Goal: Task Accomplishment & Management: Manage account settings

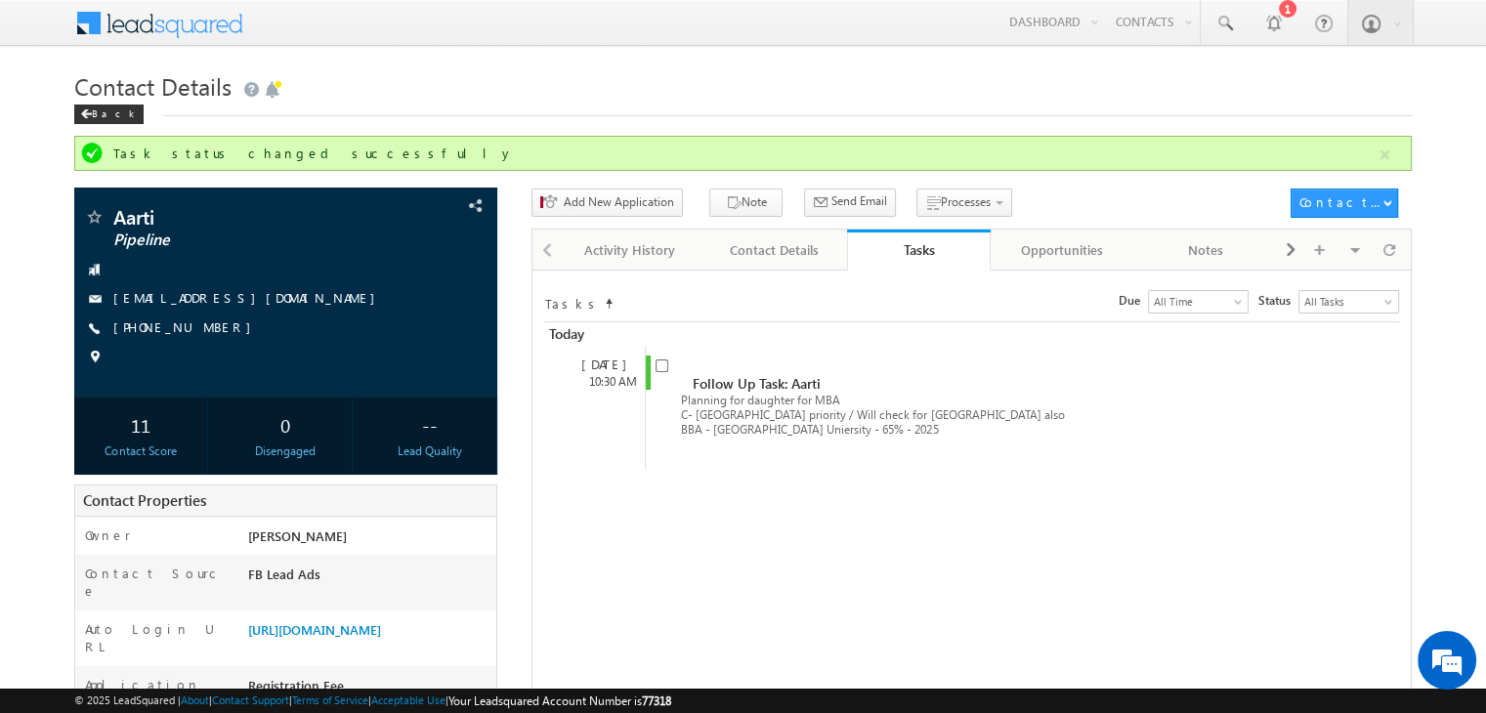
click at [176, 328] on link "+91-9915145916" at bounding box center [187, 326] width 148 height 17
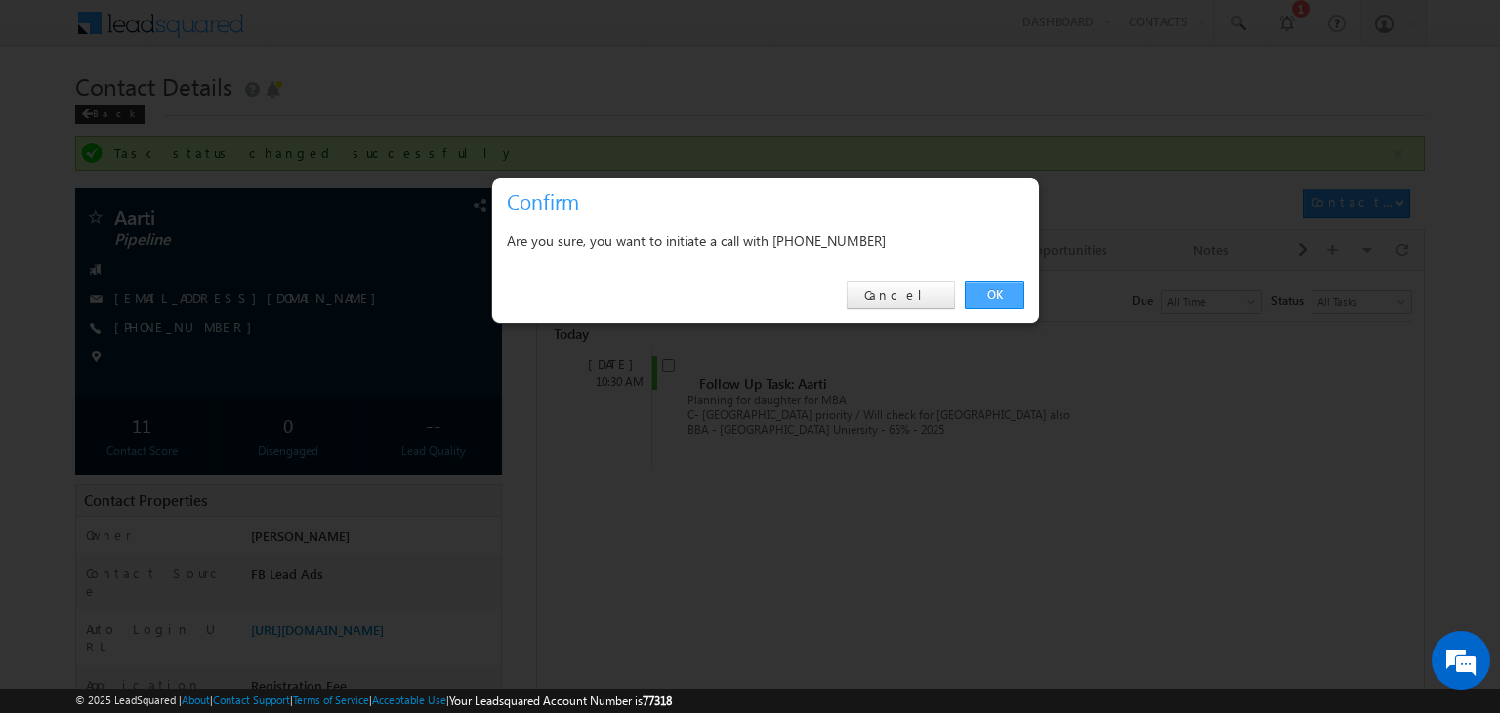
click at [981, 305] on link "OK" at bounding box center [995, 294] width 60 height 27
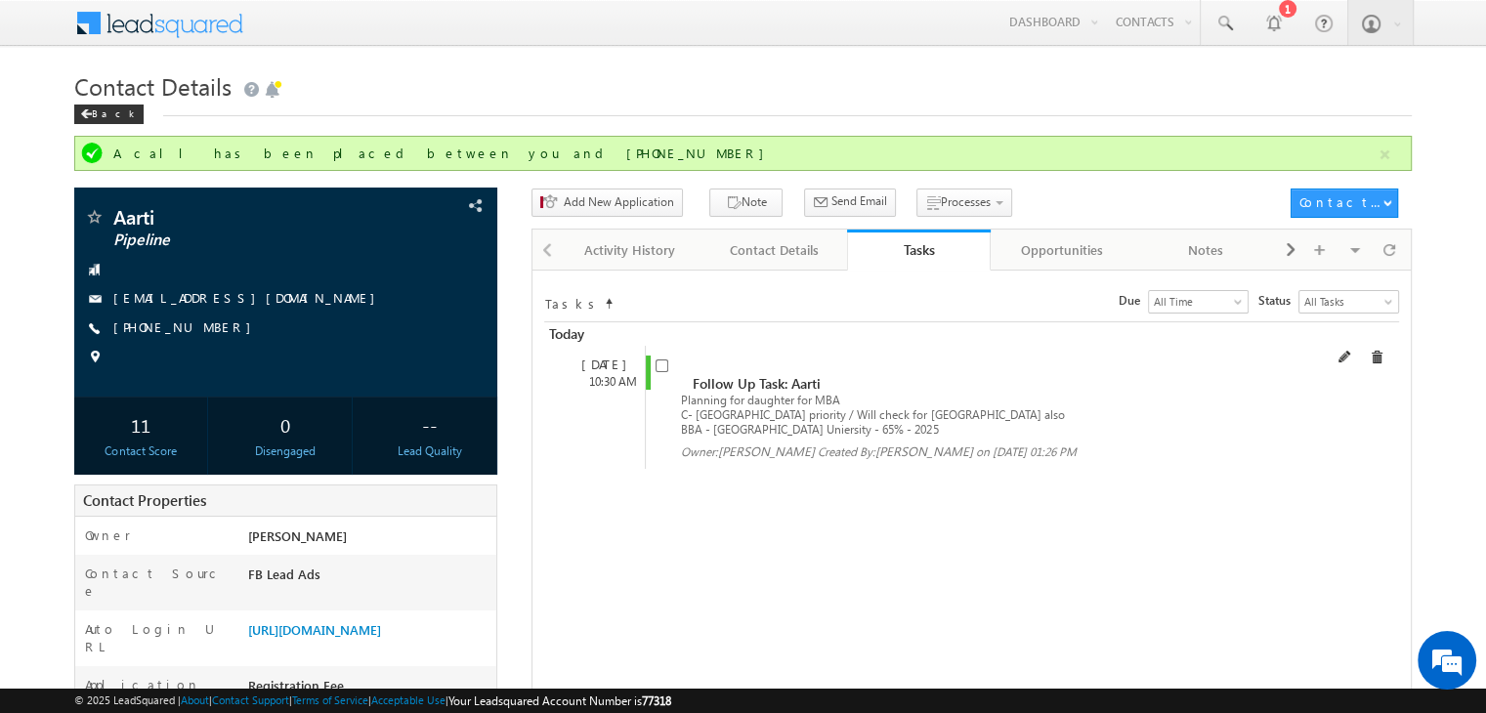
scroll to position [398, 0]
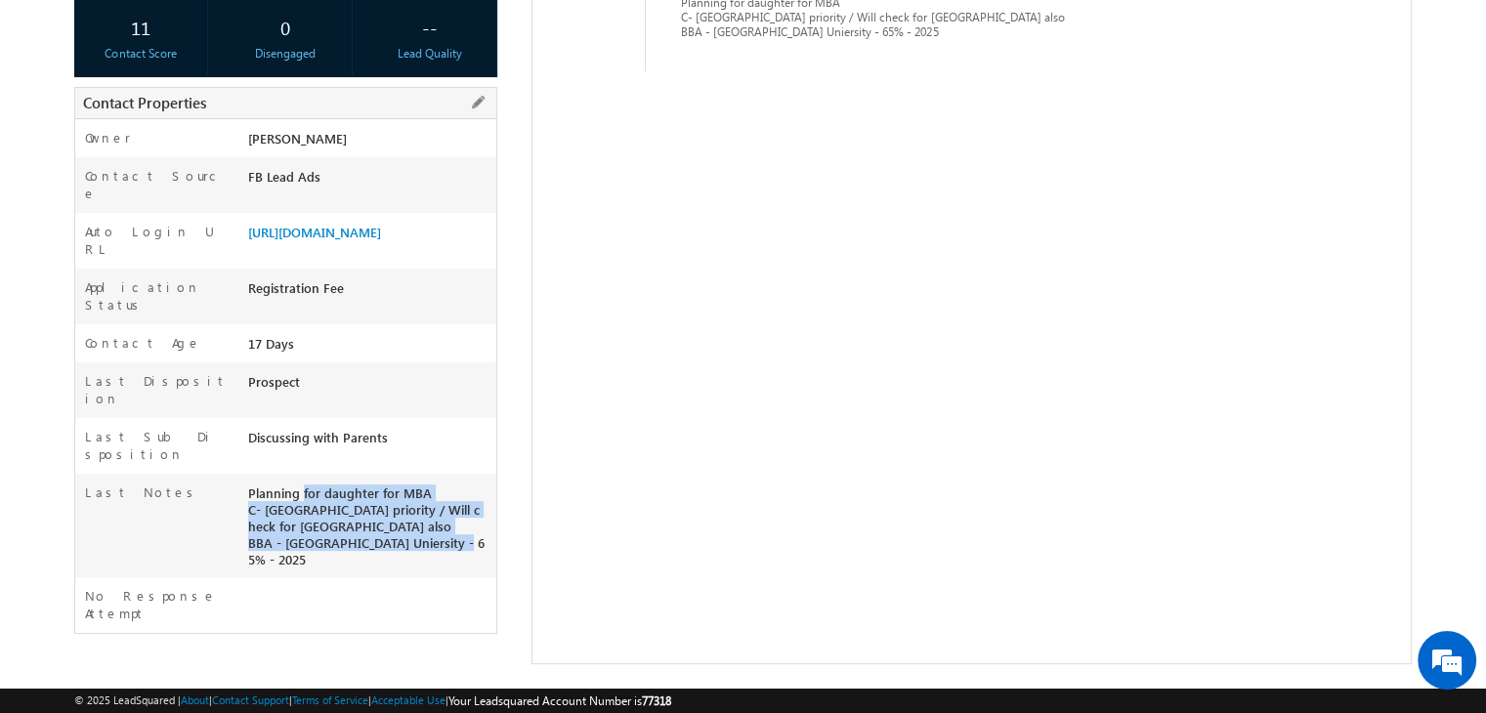
copy div "Planning for daughter for MBA C- Canada priority / Will check for USA also BBA …"
drag, startPoint x: 462, startPoint y: 457, endPoint x: 243, endPoint y: 401, distance: 226.0
click at [243, 484] on div "Planning for daughter for MBA C- Canada priority / Will check for USA also BBA …" at bounding box center [369, 531] width 253 height 94
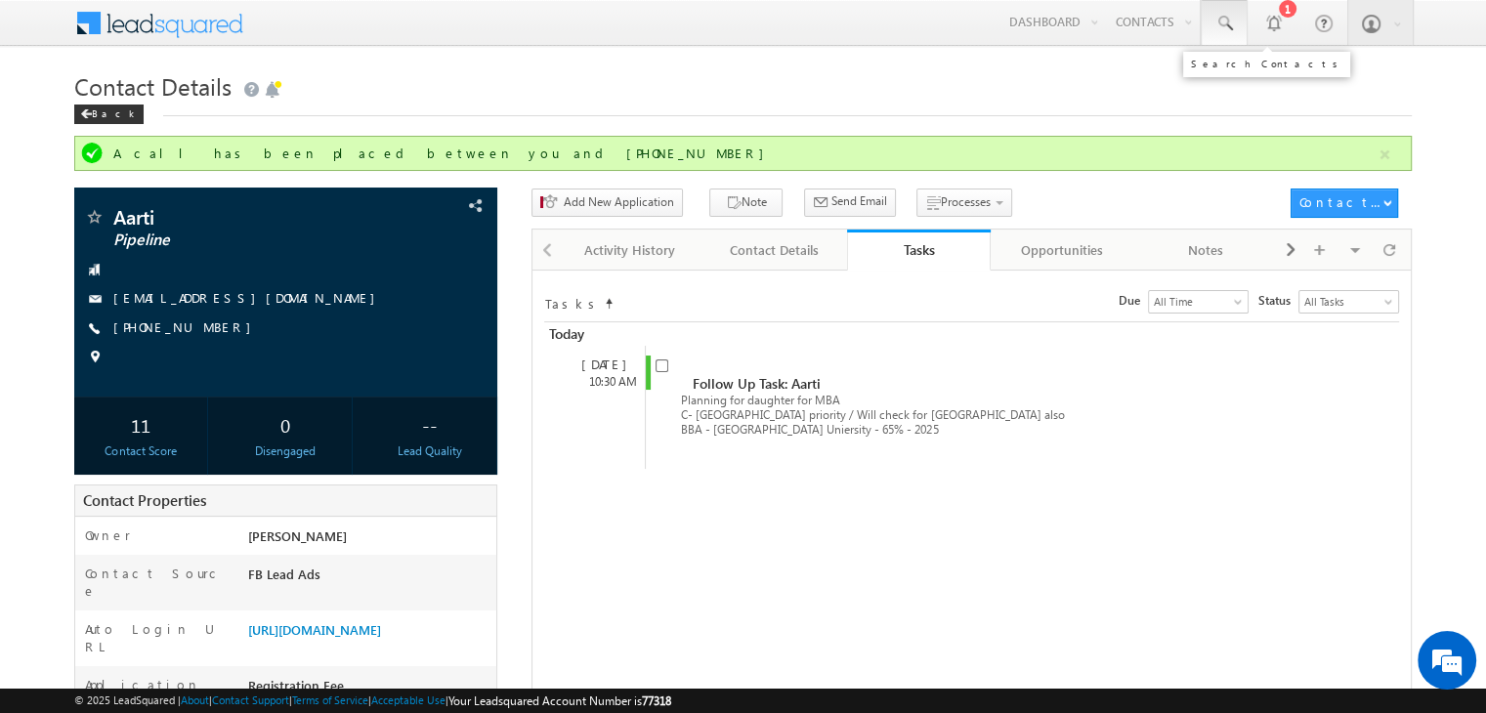
click at [1204, 44] on link at bounding box center [1224, 22] width 47 height 45
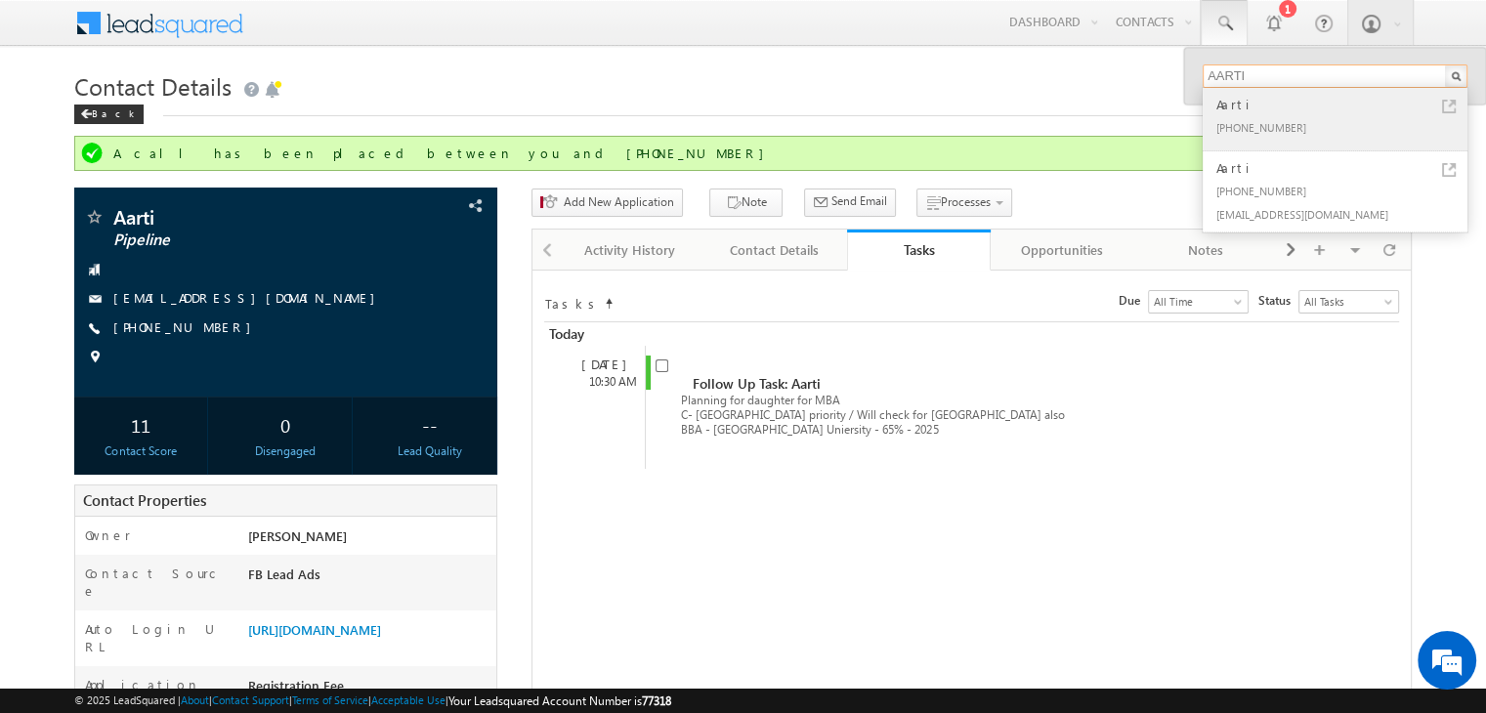
type input "AARTI"
click at [1453, 103] on link at bounding box center [1449, 107] width 14 height 14
click at [658, 498] on div "Tasks Status undefined All Tasks Completed Overdue Pending All Tasks Due Go max…" at bounding box center [971, 666] width 880 height 792
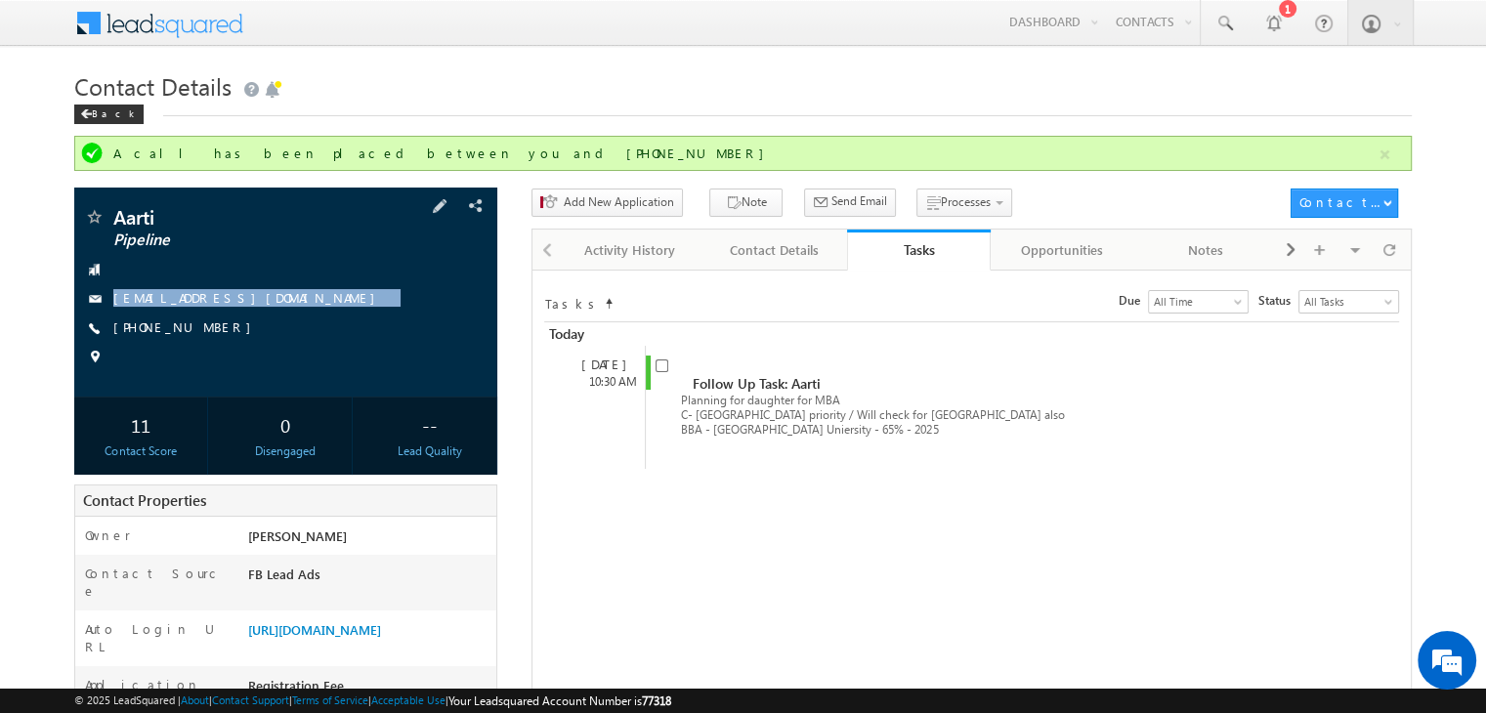
copy div "aartiarora2304@gmail.com"
drag, startPoint x: 290, startPoint y: 293, endPoint x: 270, endPoint y: 325, distance: 38.2
click at [270, 325] on div "Aarti Pipeline aartiarora2304@gmail.com +91-9915145916" at bounding box center [285, 292] width 403 height 170
click at [664, 368] on input "checkbox" at bounding box center [661, 365] width 13 height 13
checkbox input "false"
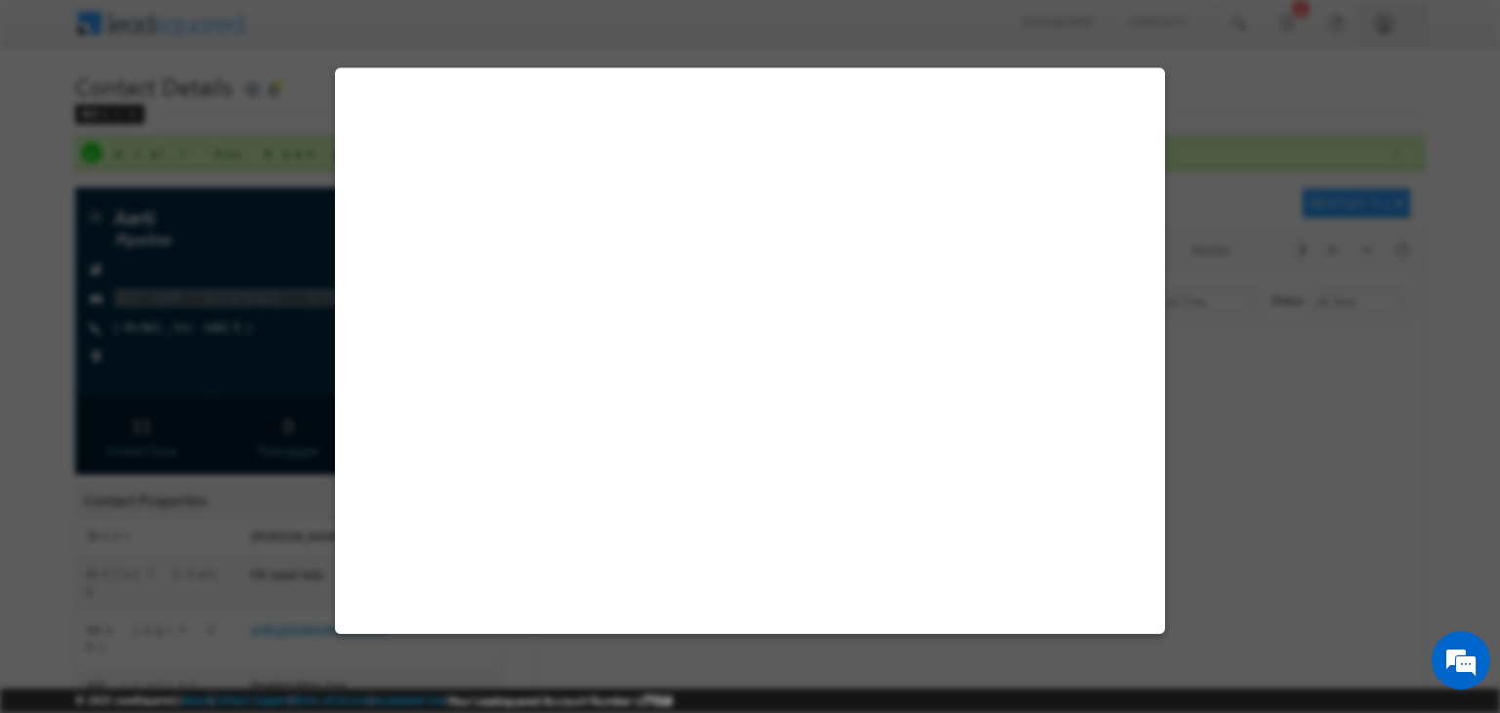
select select "STEM MBA"
select select "Information Management & Business Analytics"
select select "Clark University"
select select "[GEOGRAPHIC_DATA]"
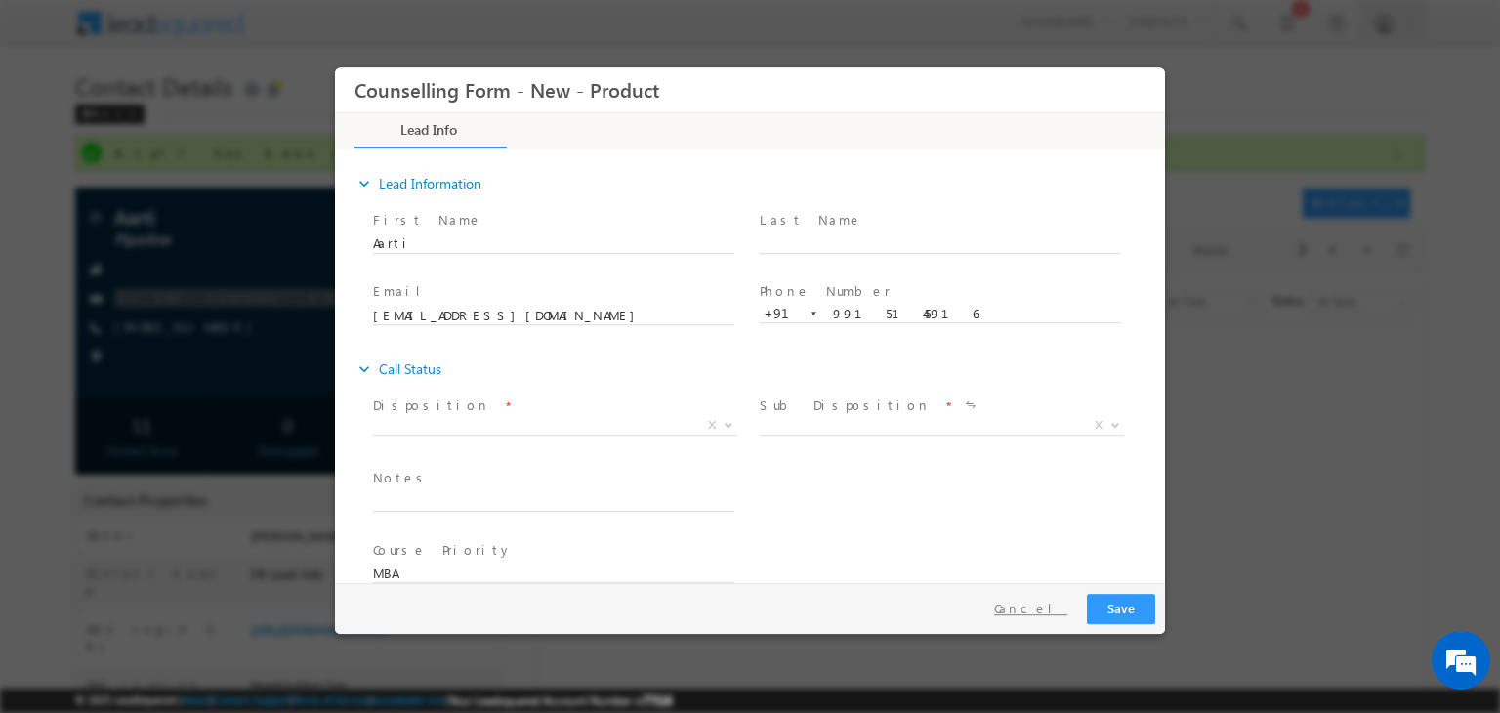
click at [1043, 613] on button "Cancel" at bounding box center [1031, 609] width 103 height 28
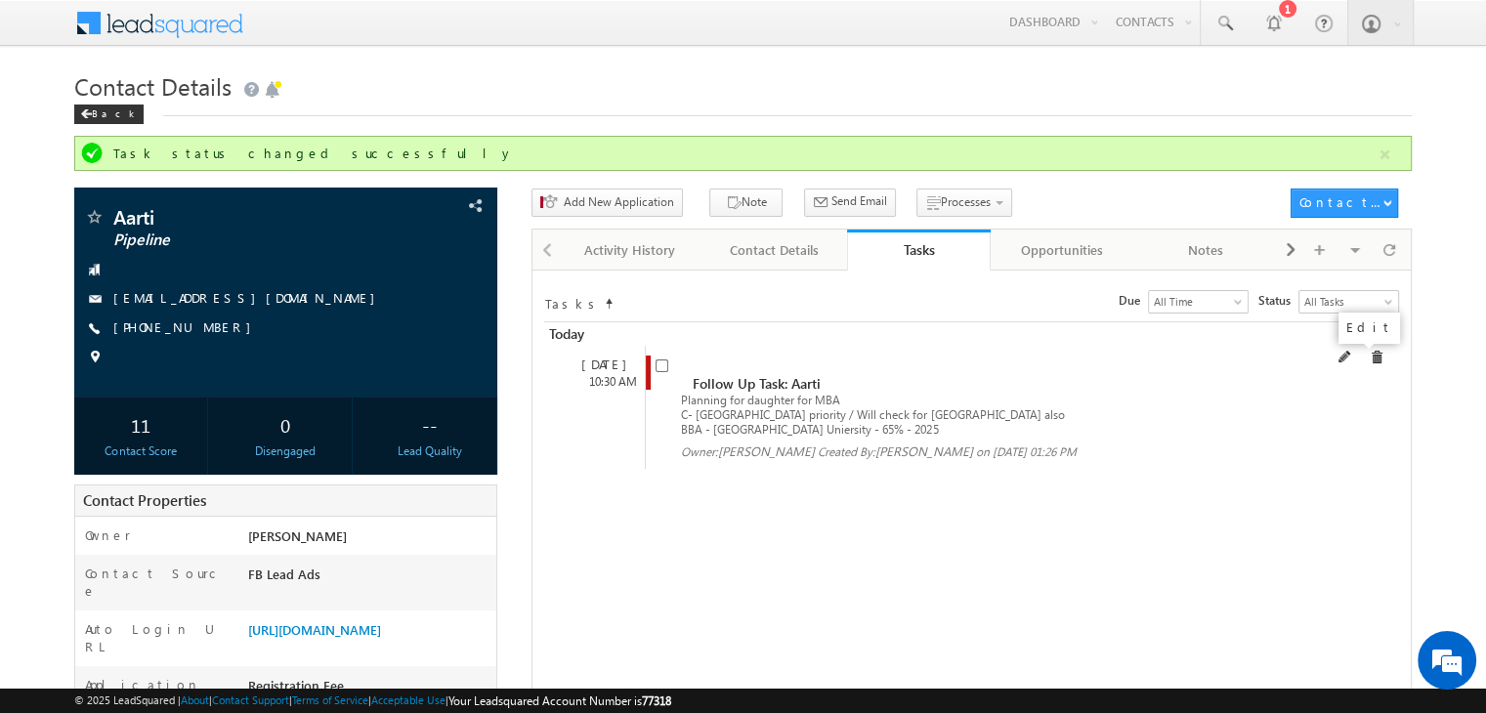
click at [1352, 353] on span at bounding box center [1345, 358] width 14 height 14
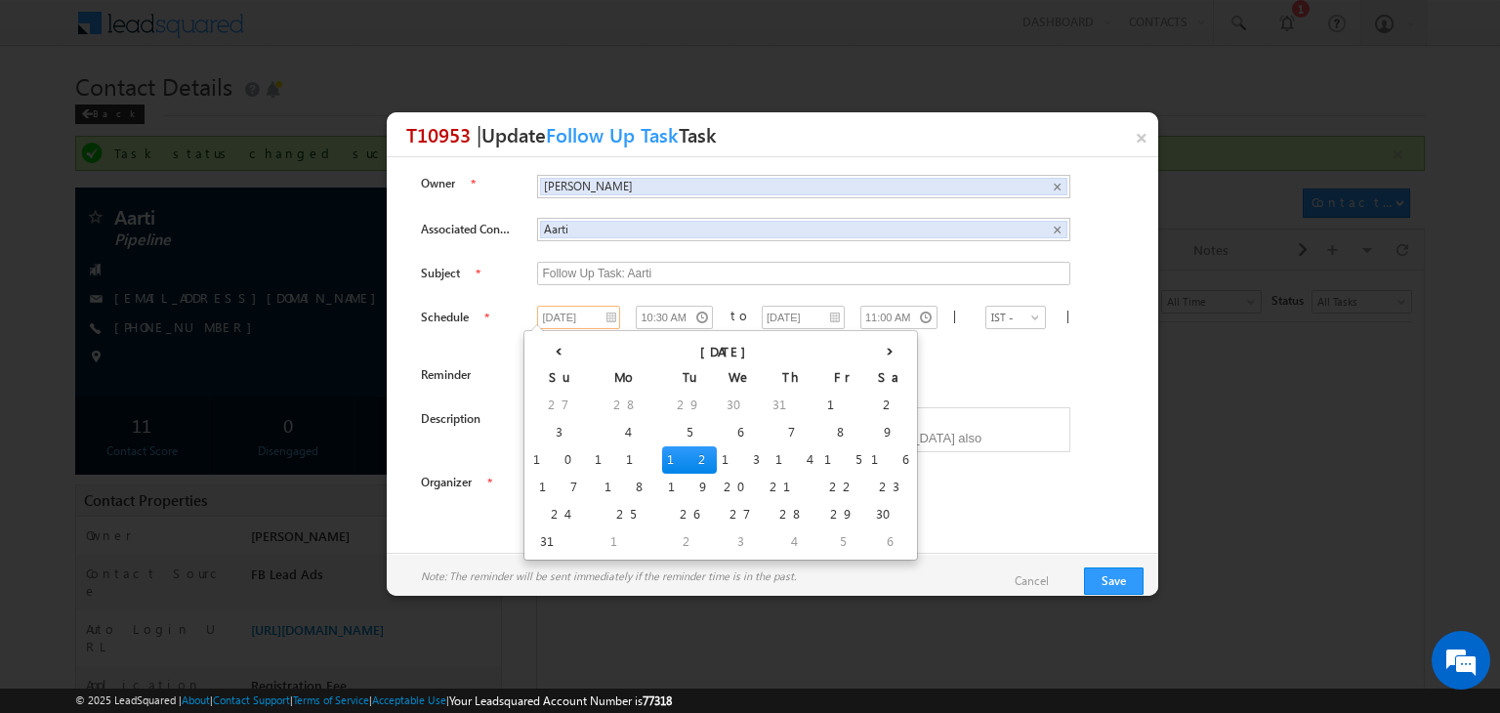
click at [587, 314] on input "12/08/2025" at bounding box center [578, 317] width 83 height 23
click at [717, 453] on td "13" at bounding box center [741, 459] width 48 height 27
type input "13/08/2025"
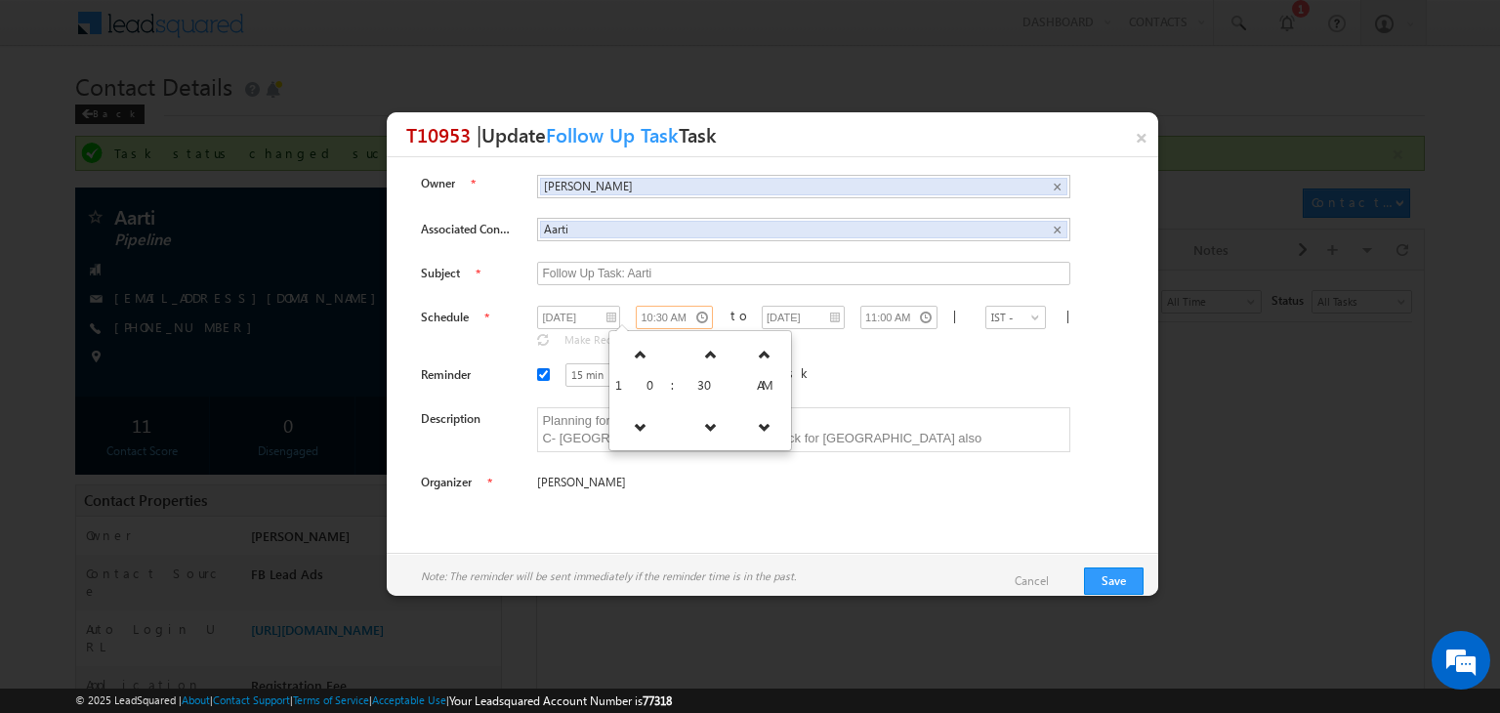
click at [636, 321] on input "10:30 AM" at bounding box center [674, 317] width 77 height 23
click at [637, 355] on icon at bounding box center [641, 355] width 14 height 14
type input "11:30 AM"
type input "12:00 PM"
click at [702, 353] on link at bounding box center [722, 354] width 40 height 35
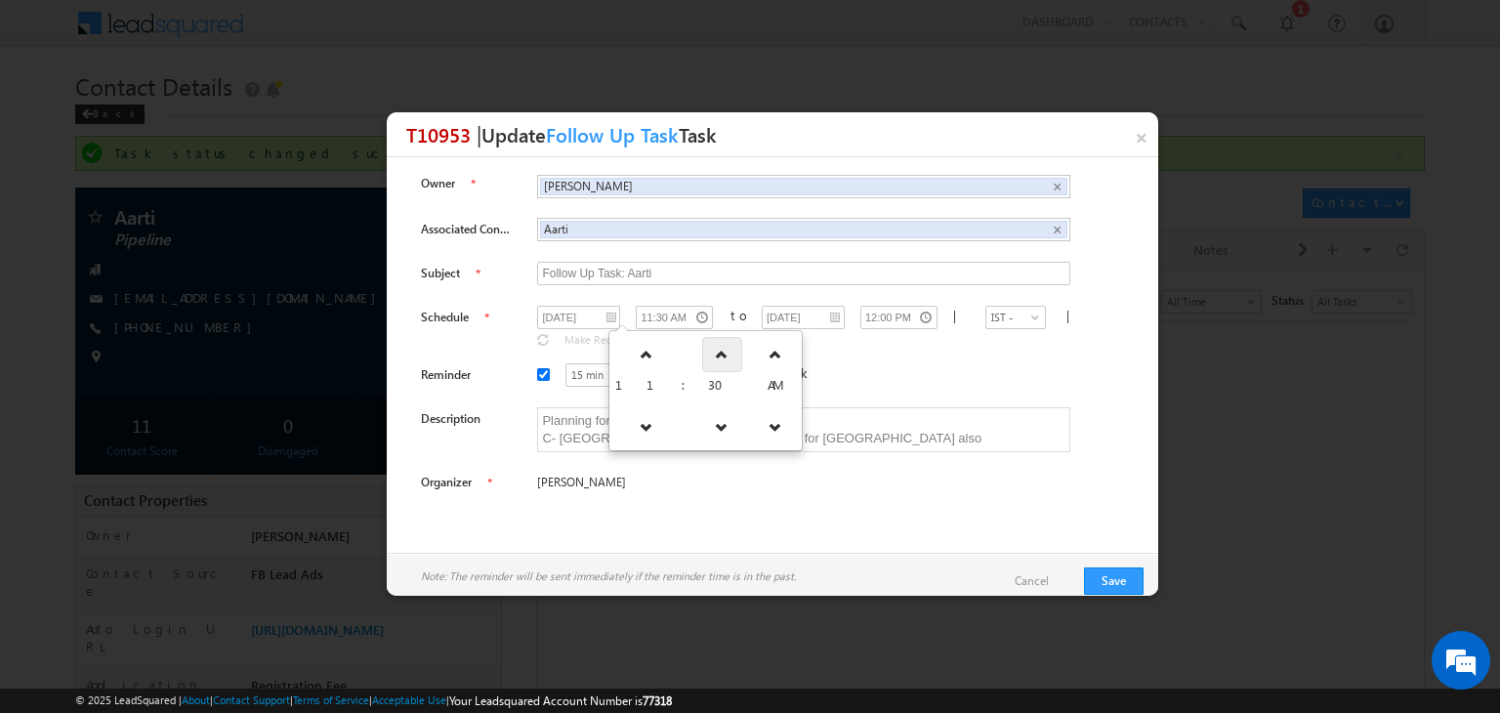
type input "12:00 PM"
type input "13/08/2025"
type input "12:30 PM"
click at [685, 353] on link at bounding box center [705, 354] width 40 height 35
type input "12:30 PM"
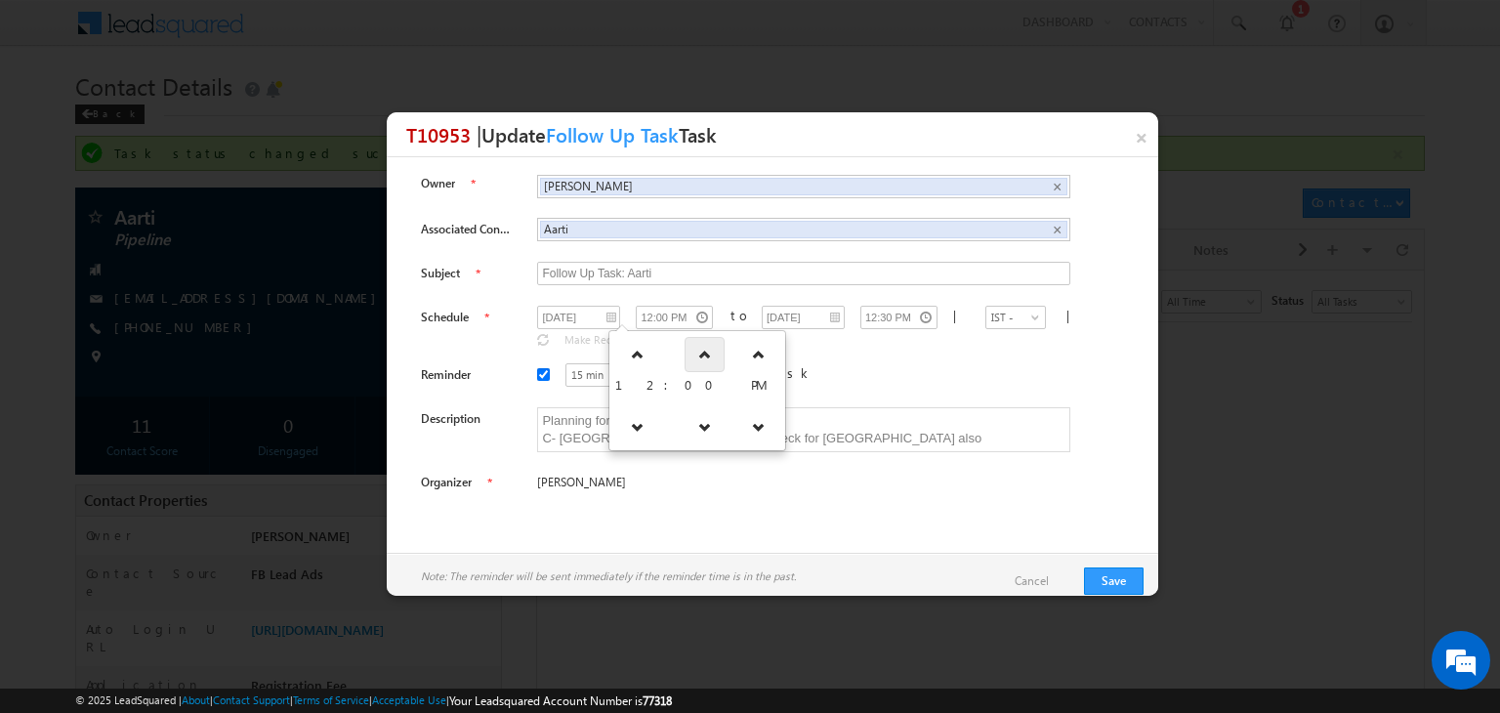
type input "01:00 PM"
click at [688, 413] on link at bounding box center [705, 426] width 40 height 35
type input "12:00 PM"
type input "12:30 PM"
click at [813, 454] on div "Owner Suryansh Tiwari Suryansh Tiwari × Associated Contact Aarti Aarti × Subject" at bounding box center [772, 336] width 742 height 328
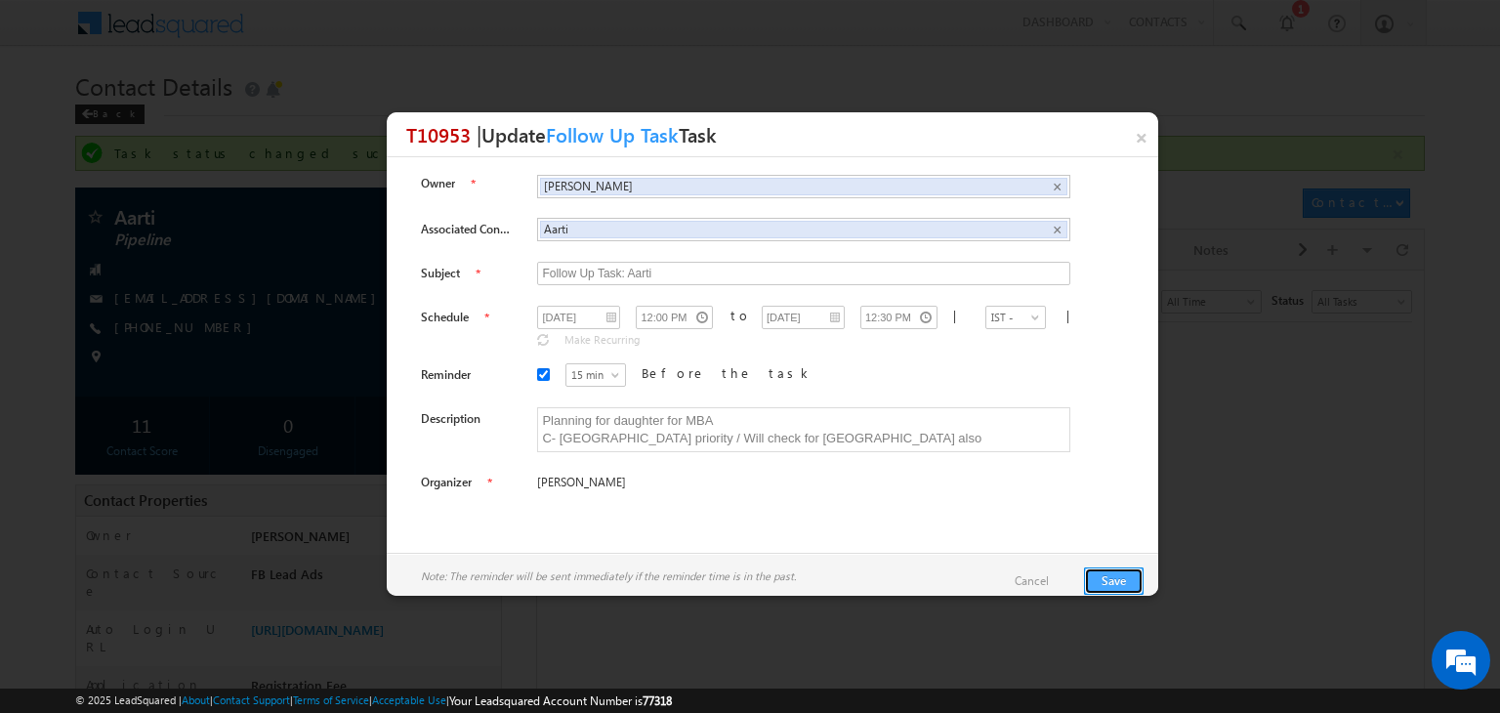
click at [1115, 582] on button "Save" at bounding box center [1114, 581] width 60 height 27
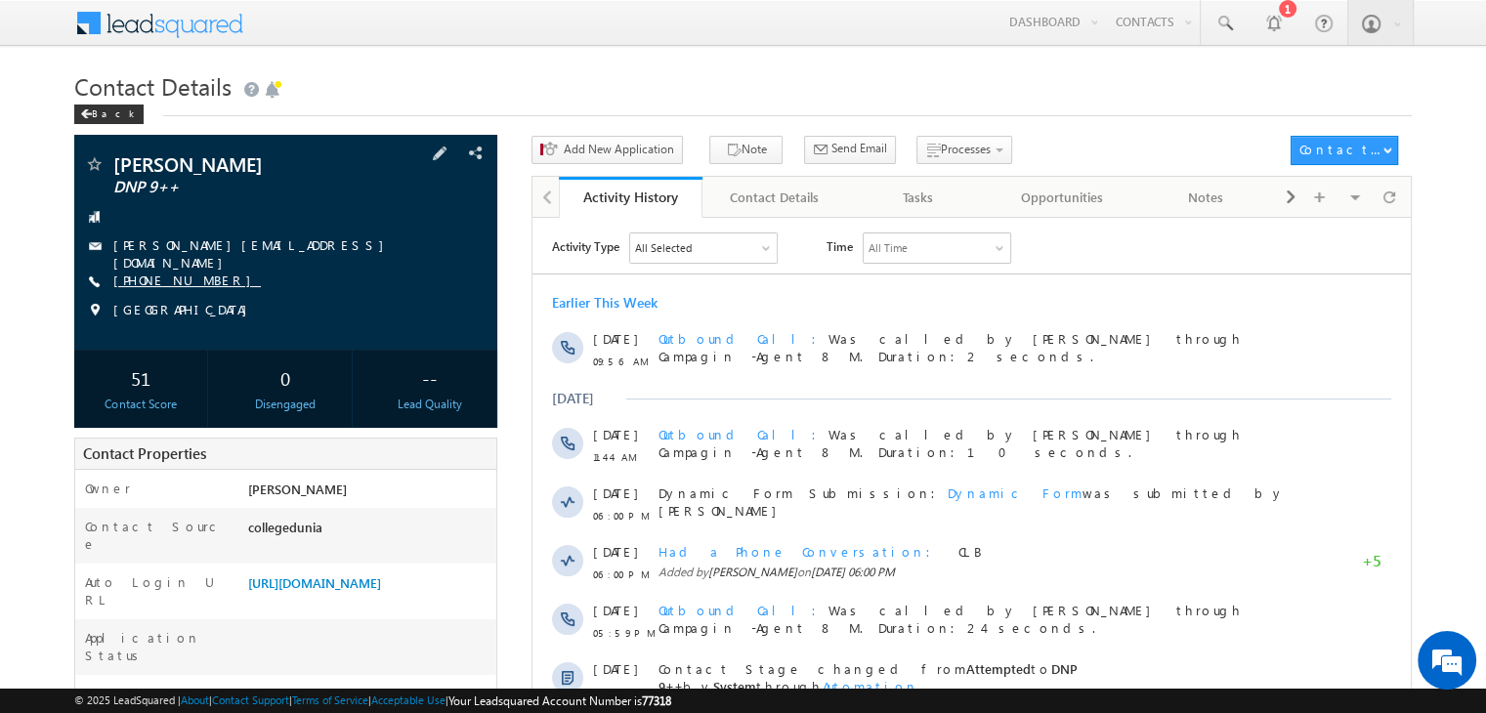
click at [164, 277] on link "[PHONE_NUMBER]" at bounding box center [187, 280] width 148 height 17
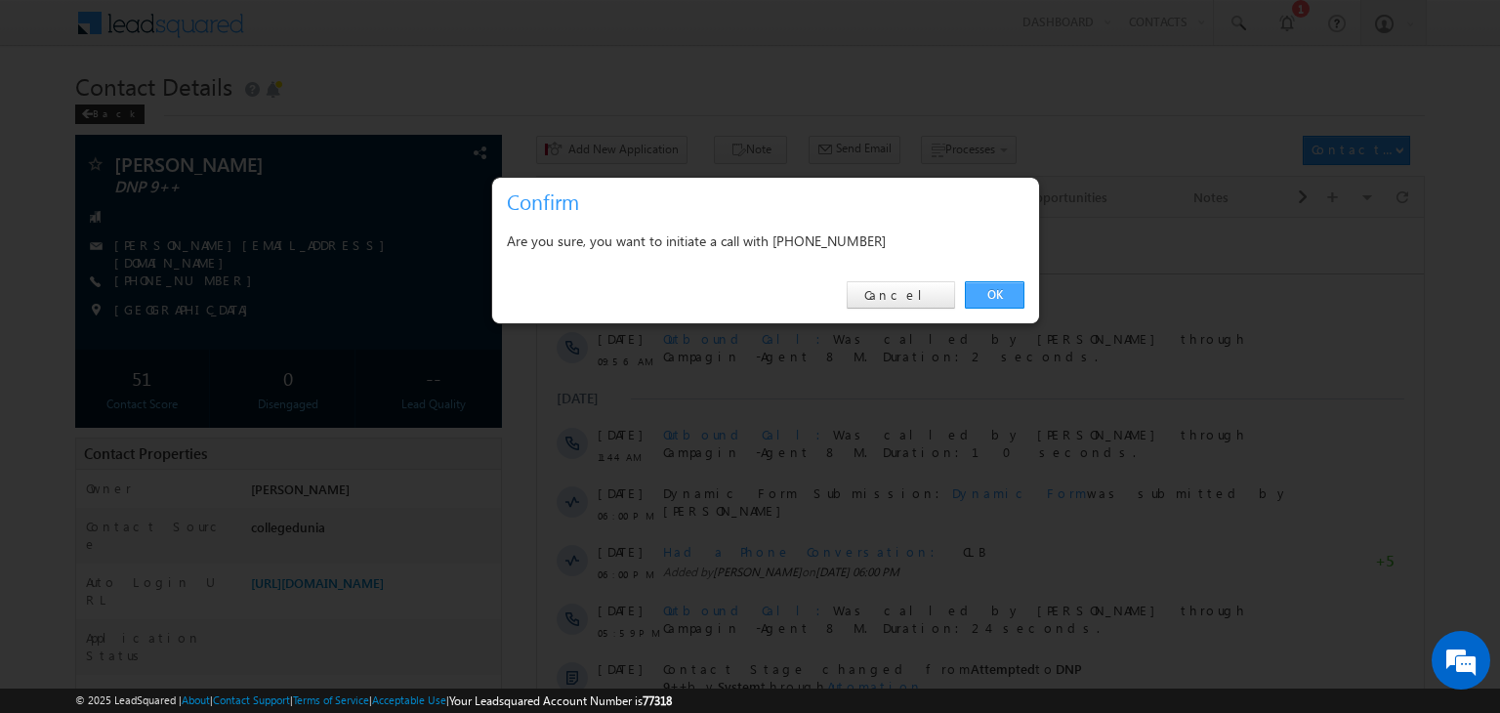
click at [990, 291] on link "OK" at bounding box center [995, 294] width 60 height 27
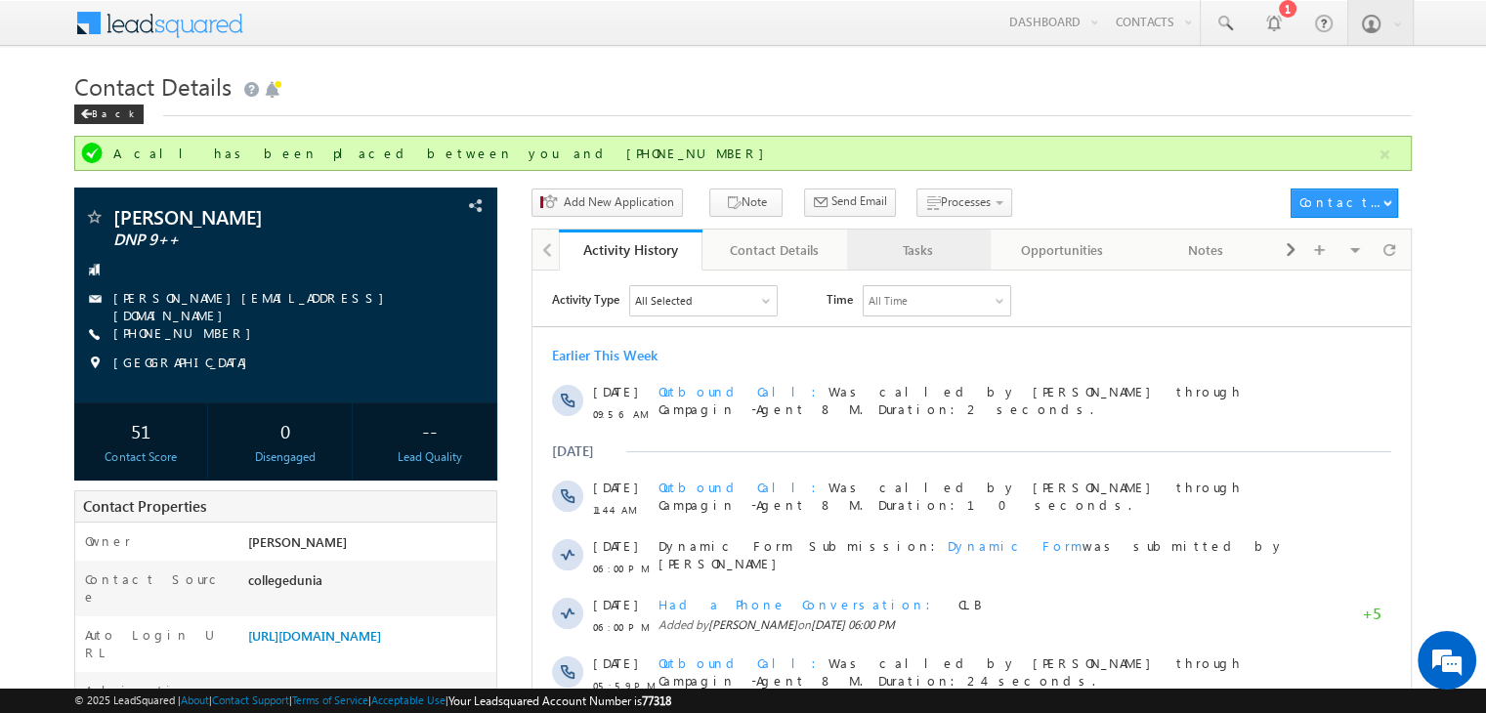
click at [909, 267] on link "Tasks" at bounding box center [919, 250] width 144 height 41
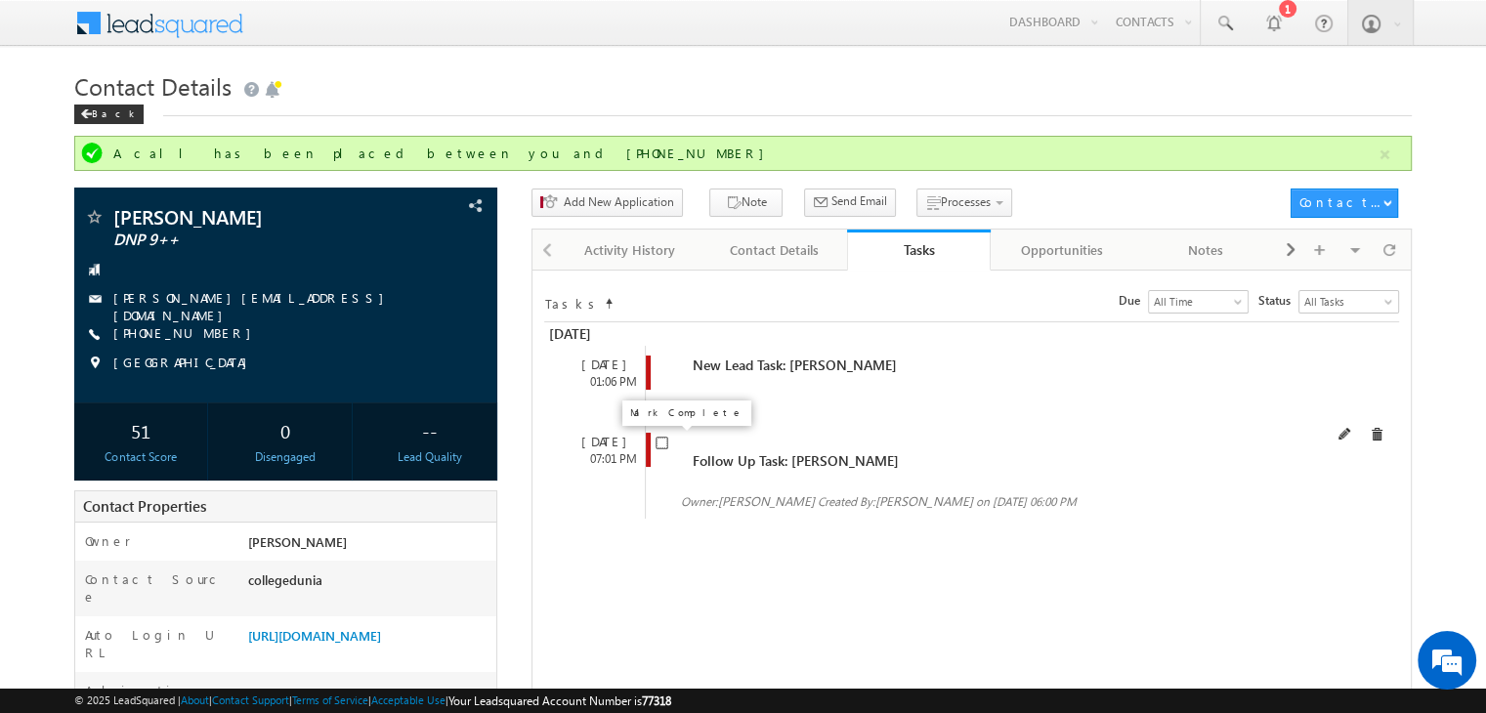
click at [661, 438] on input "checkbox" at bounding box center [661, 443] width 13 height 13
checkbox input "false"
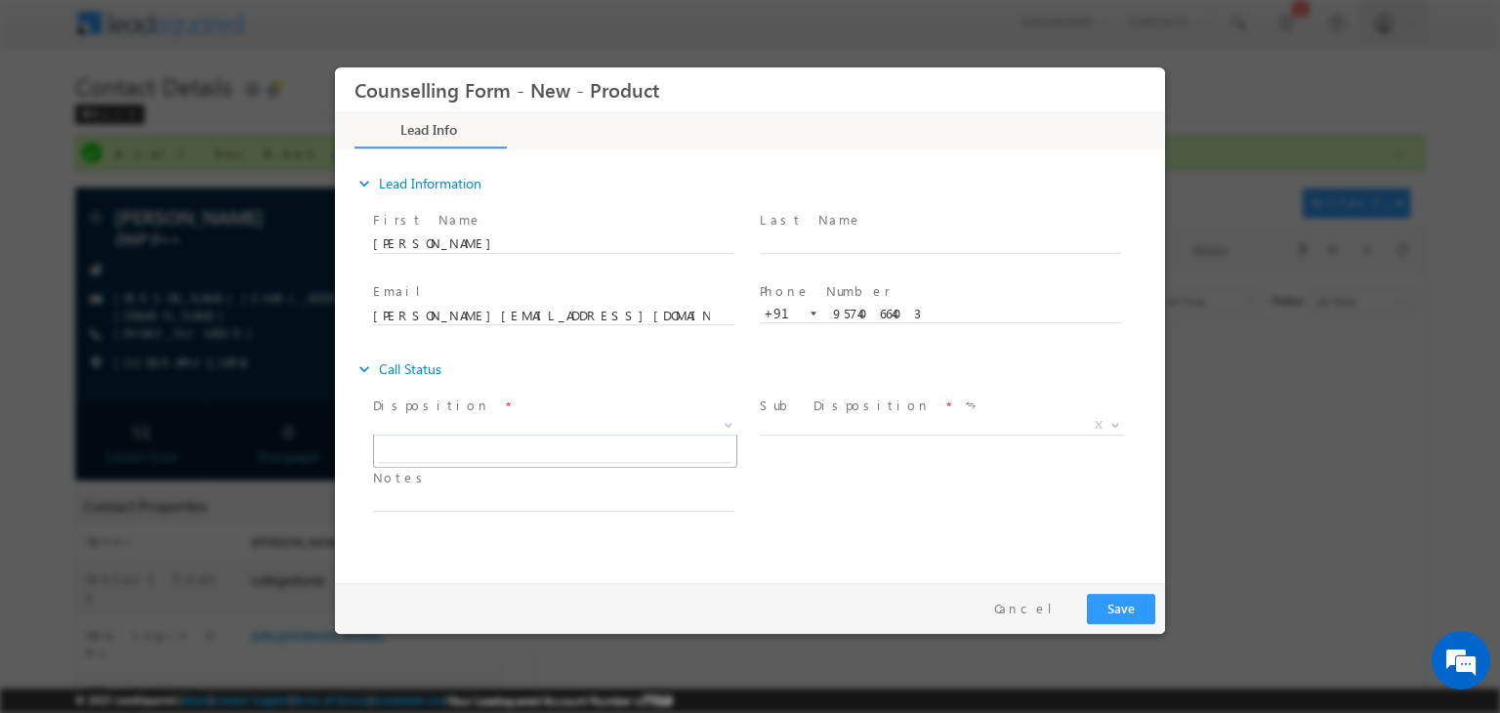
click at [516, 422] on span "X" at bounding box center [555, 426] width 364 height 20
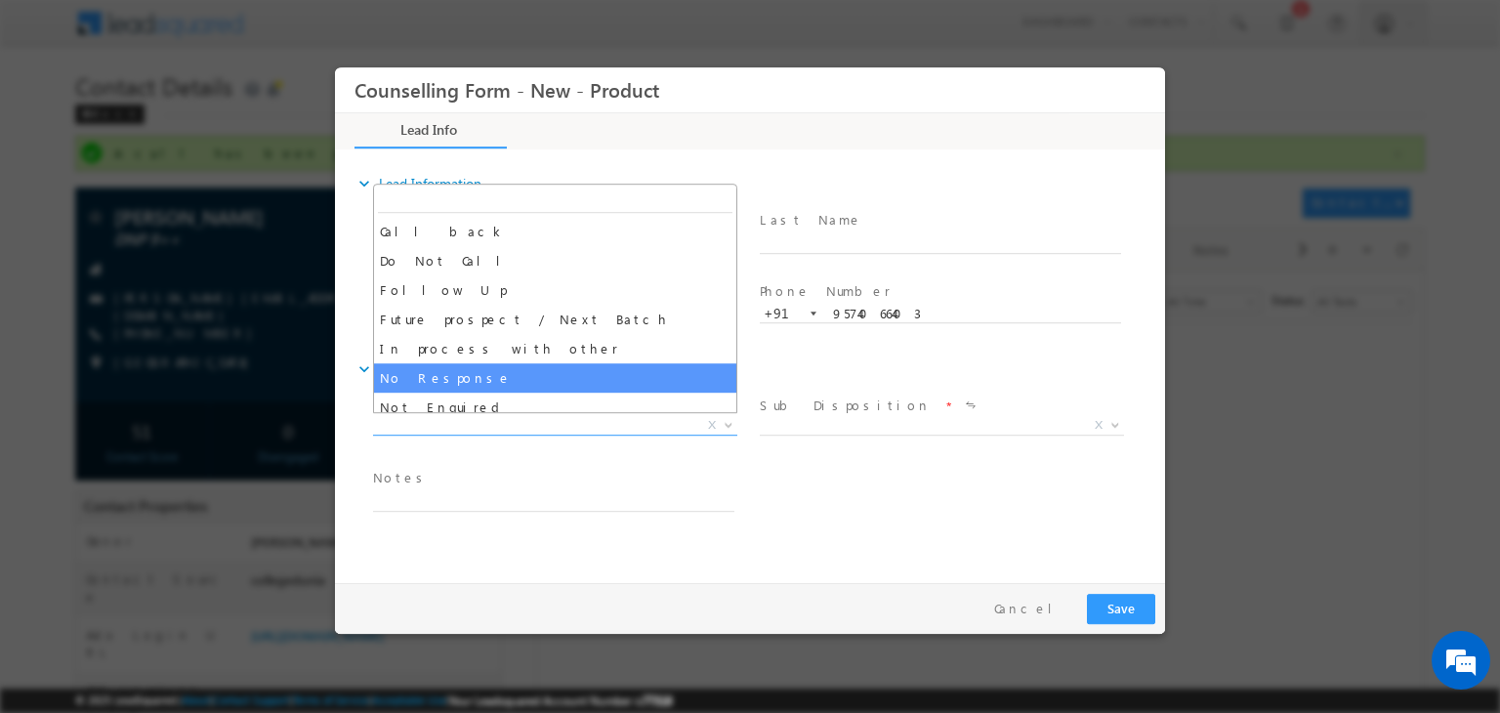
select select "No Response"
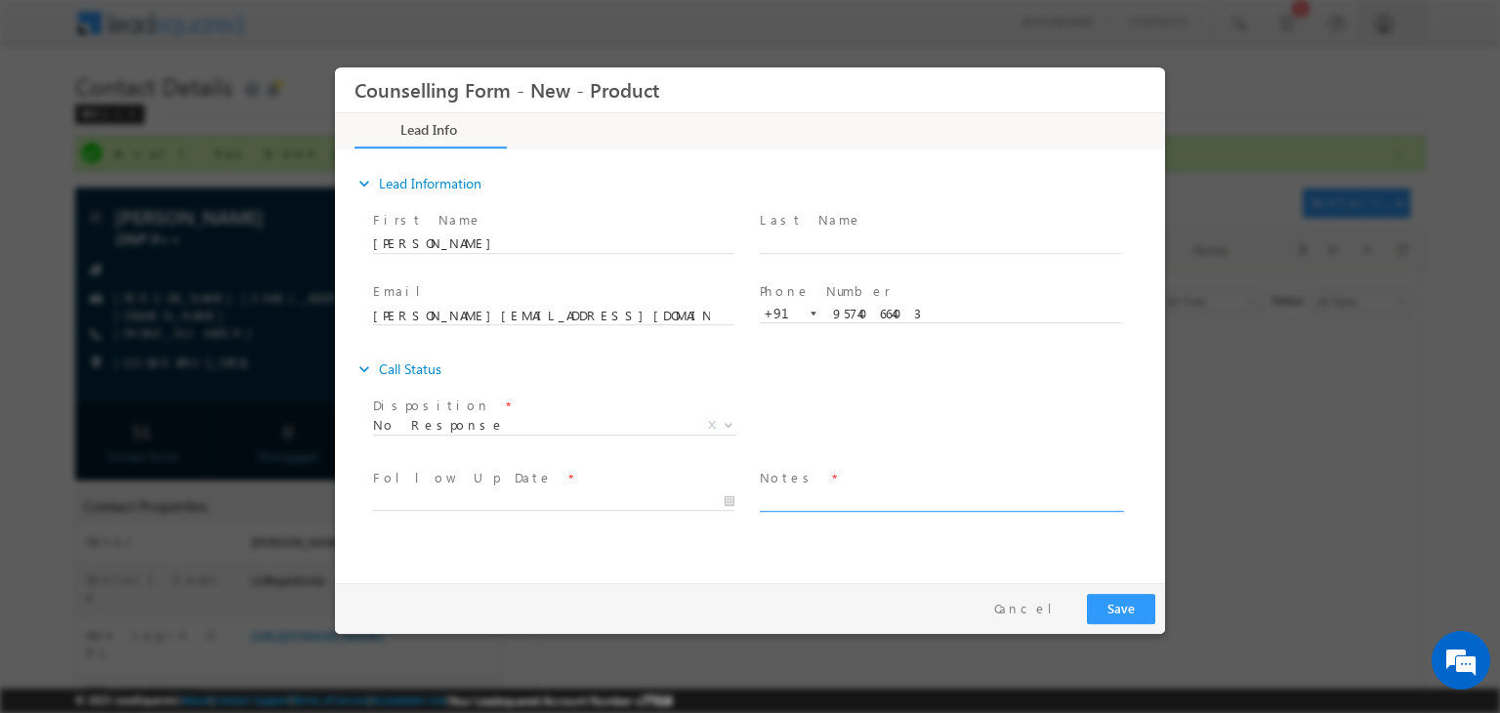
click at [796, 501] on textarea at bounding box center [940, 500] width 361 height 22
type textarea "DNP"
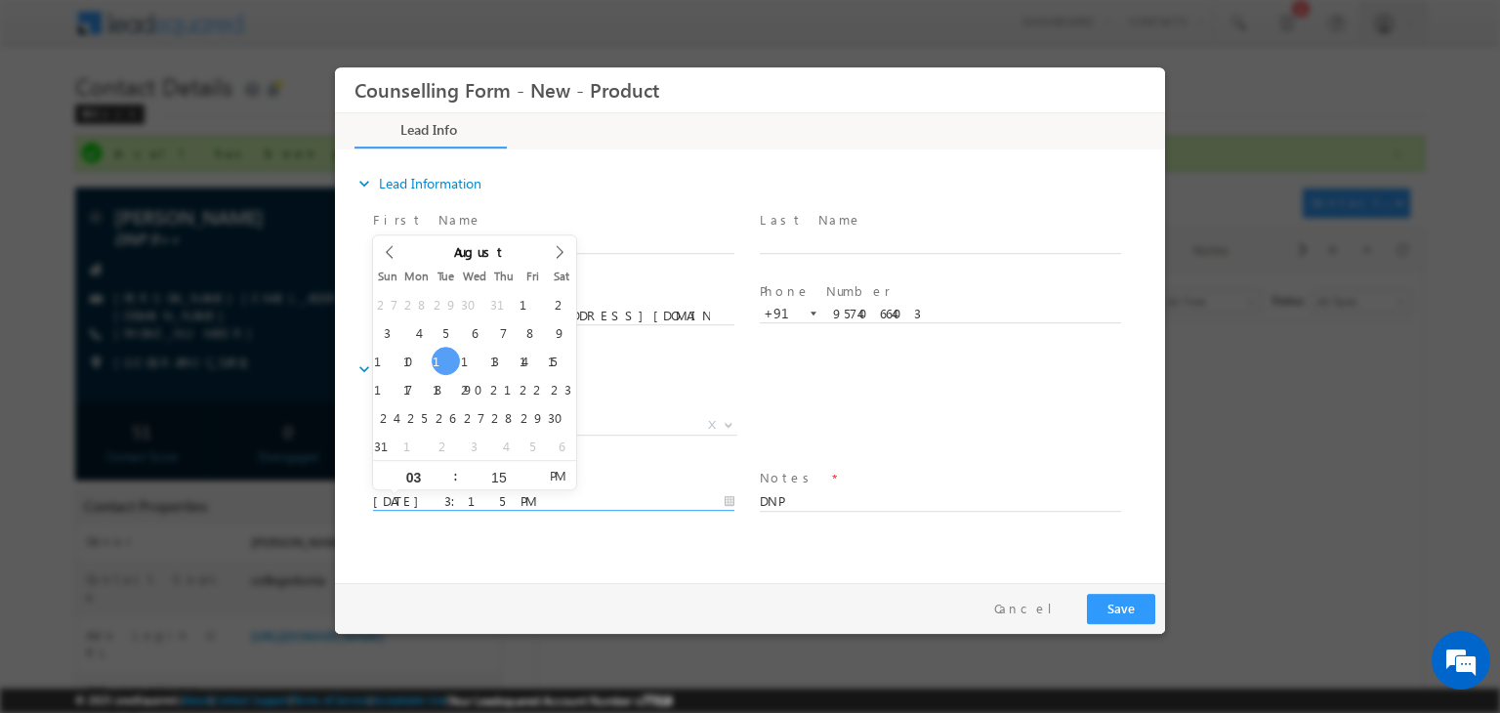
click at [524, 496] on input "[DATE] 3:15 PM" at bounding box center [553, 502] width 361 height 20
type input "[DATE] 3:15 PM"
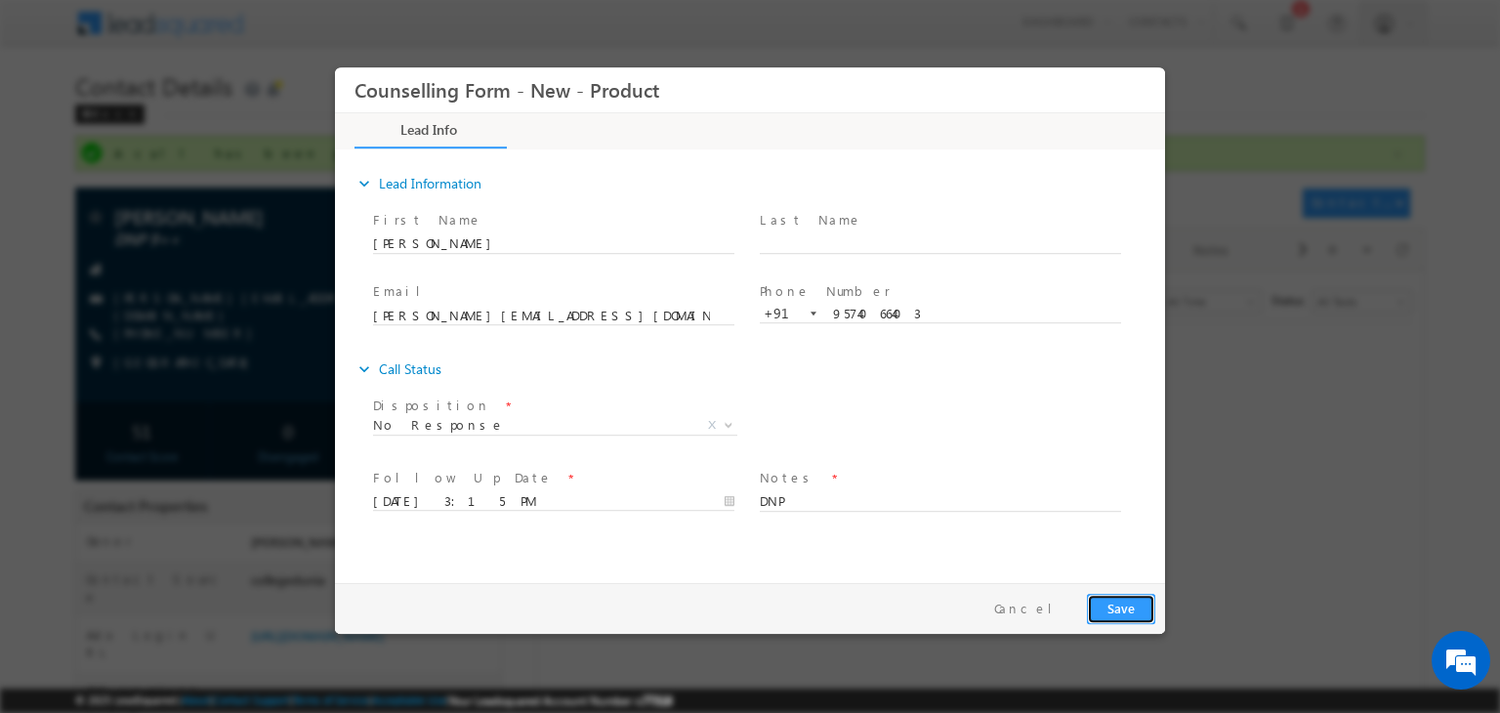
click at [1093, 604] on button "Save" at bounding box center [1121, 609] width 68 height 30
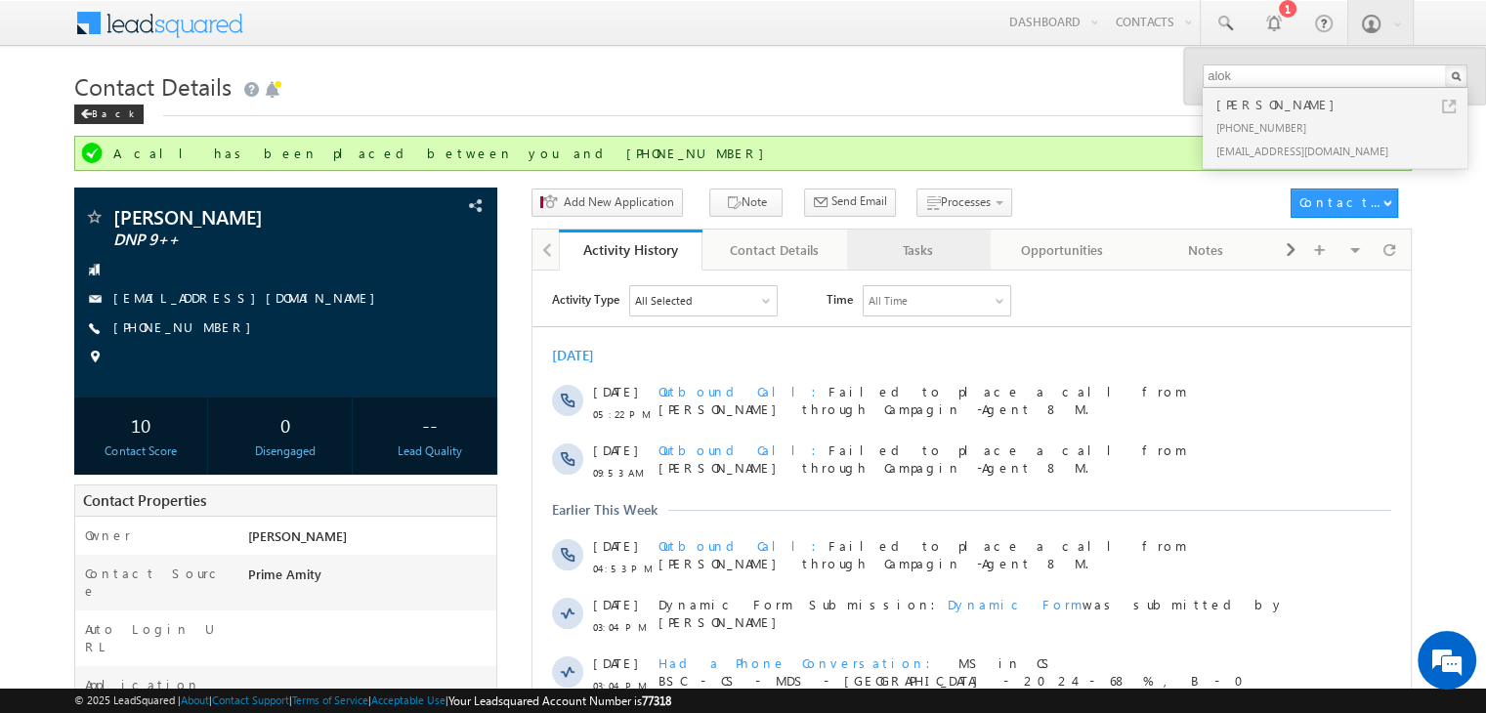
click at [888, 259] on div "Tasks" at bounding box center [918, 249] width 110 height 23
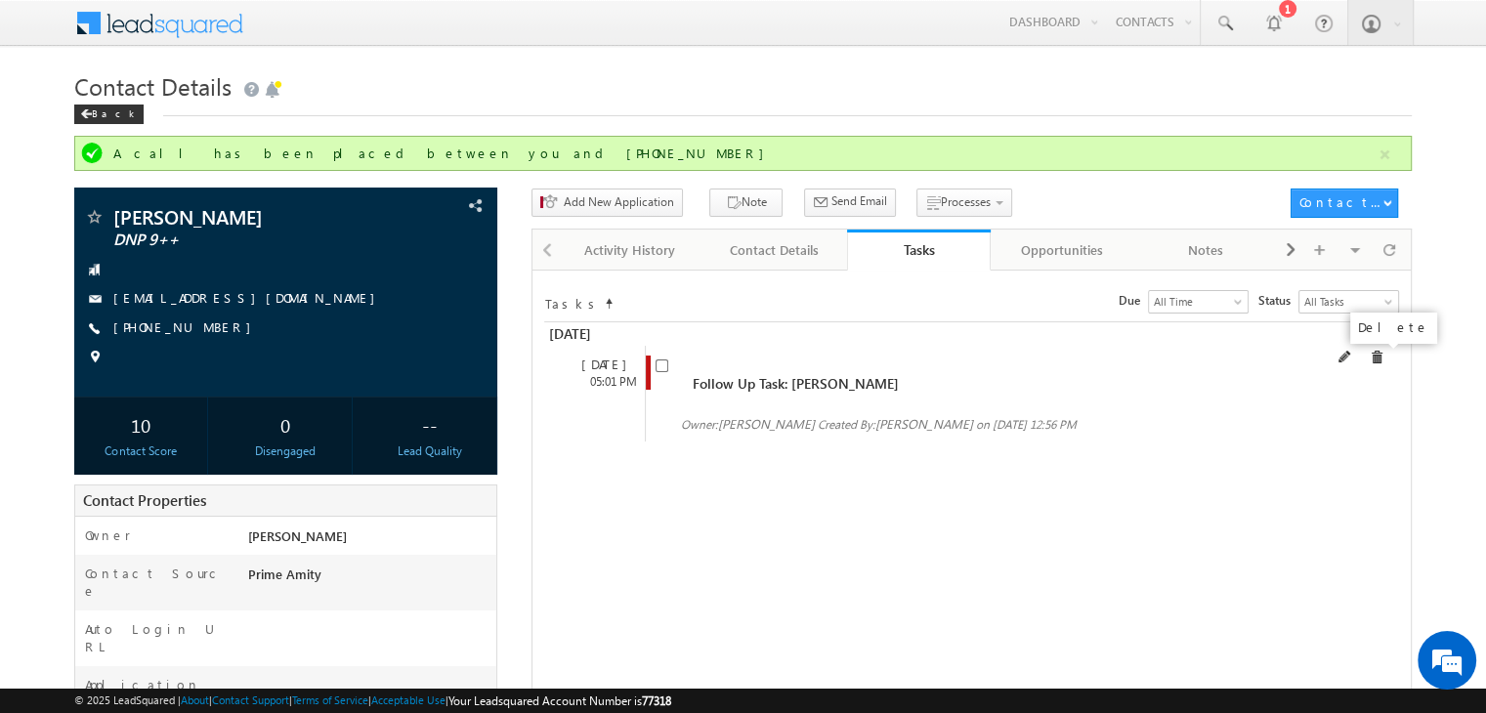
click at [1377, 357] on span at bounding box center [1377, 358] width 14 height 14
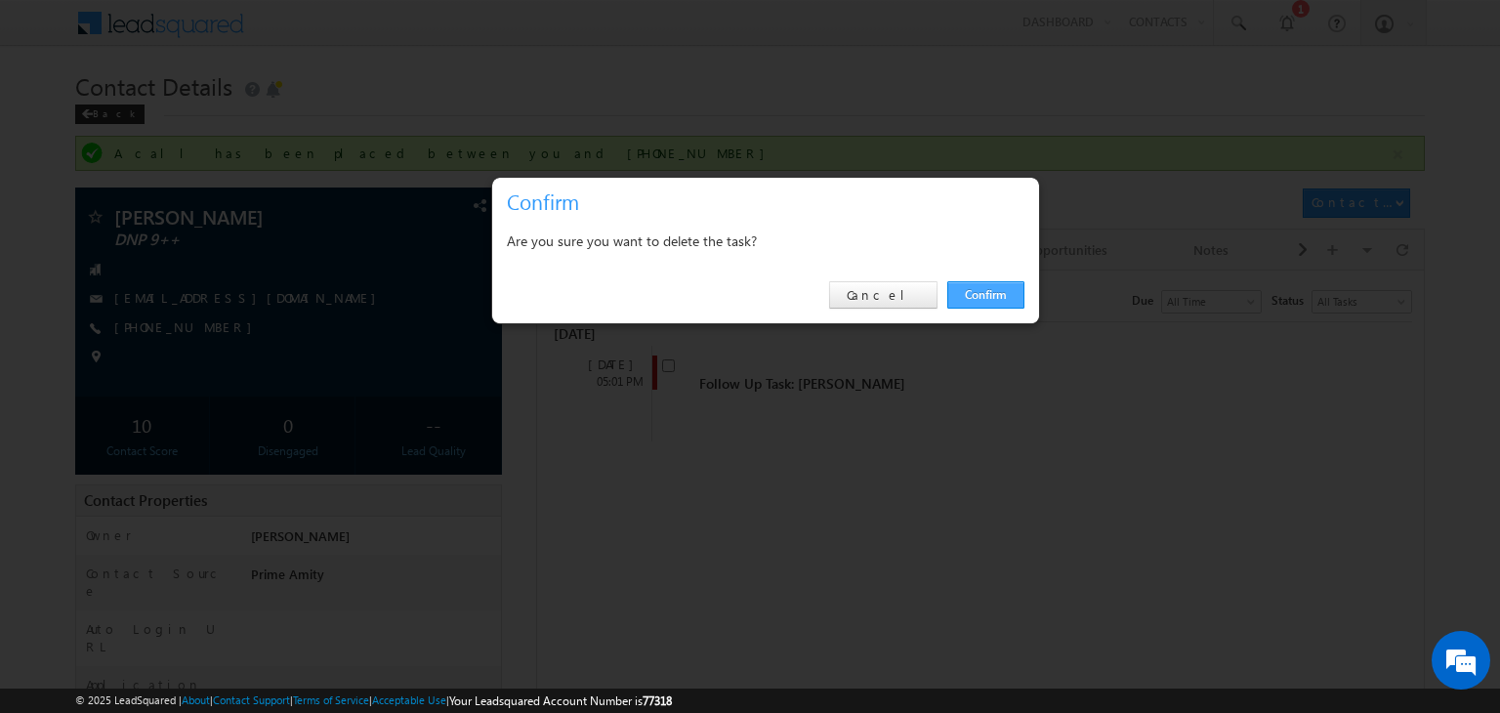
click at [994, 296] on link "Confirm" at bounding box center [986, 294] width 77 height 27
